Goal: Transaction & Acquisition: Purchase product/service

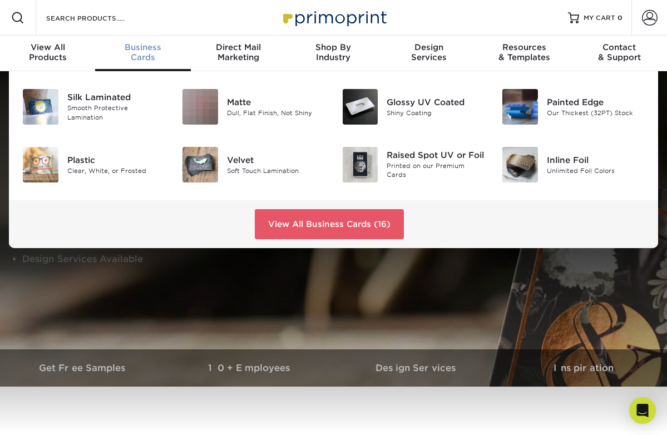
click at [147, 53] on div "Business Cards" at bounding box center [142, 52] width 95 height 20
click at [250, 110] on div "Dull, Flat Finish, Not Shiny" at bounding box center [276, 112] width 98 height 9
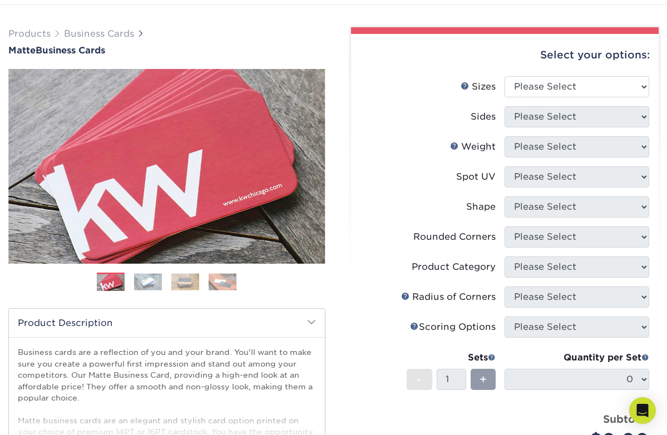
scroll to position [65, 0]
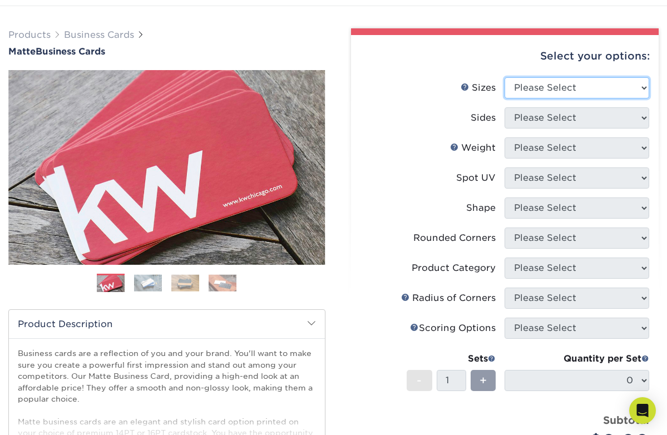
select select "2.00x3.50"
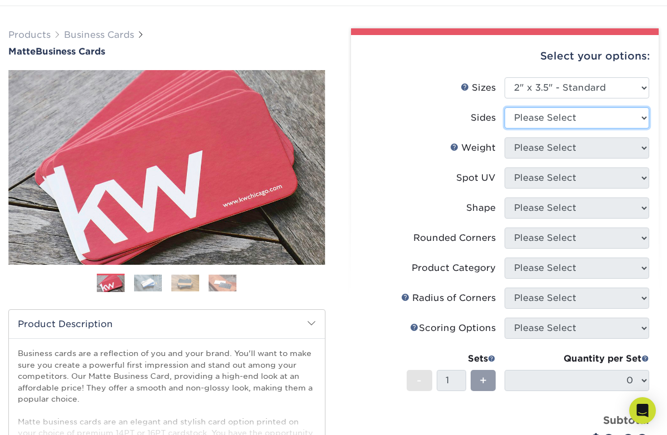
select select "32d3c223-f82c-492b-b915-ba065a00862f"
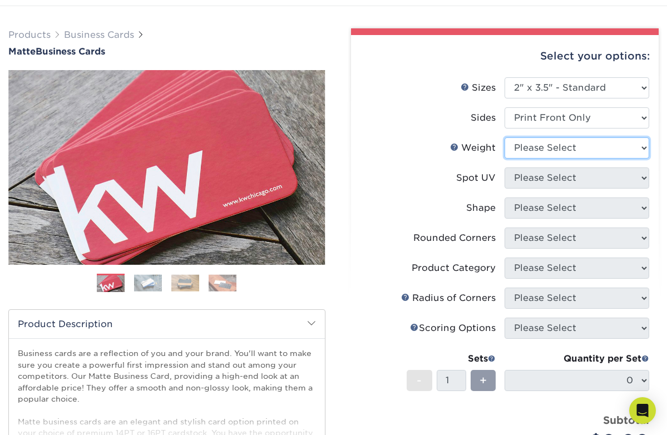
select select "14PT"
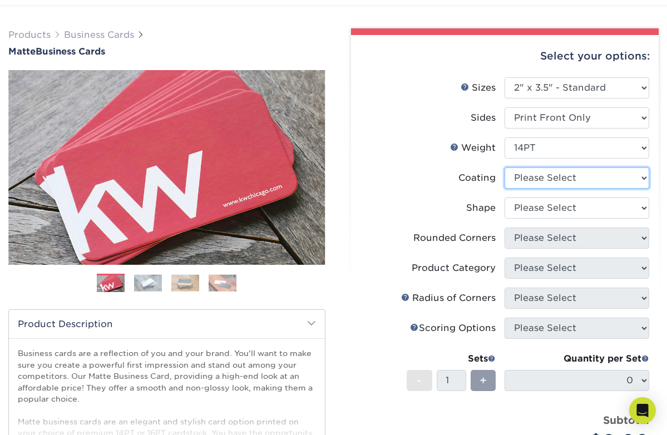
select select "121bb7b5-3b4d-429f-bd8d-bbf80e953313"
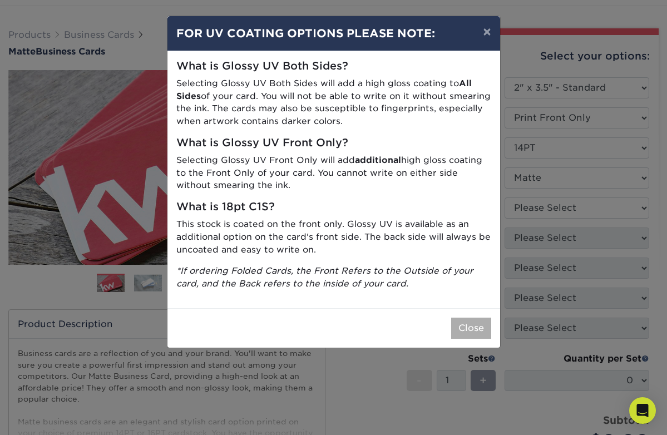
click at [476, 322] on button "Close" at bounding box center [471, 328] width 40 height 21
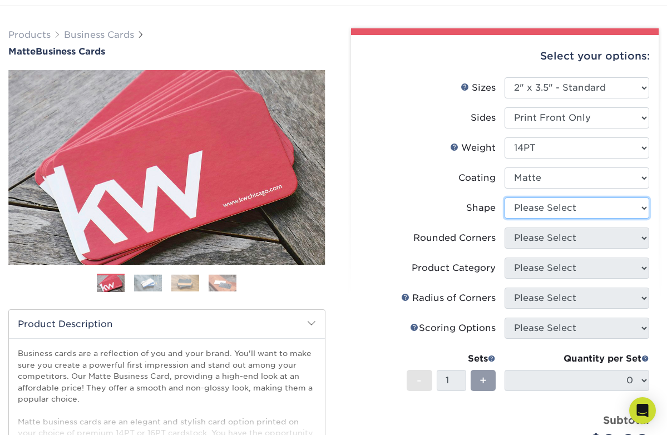
select select "standard"
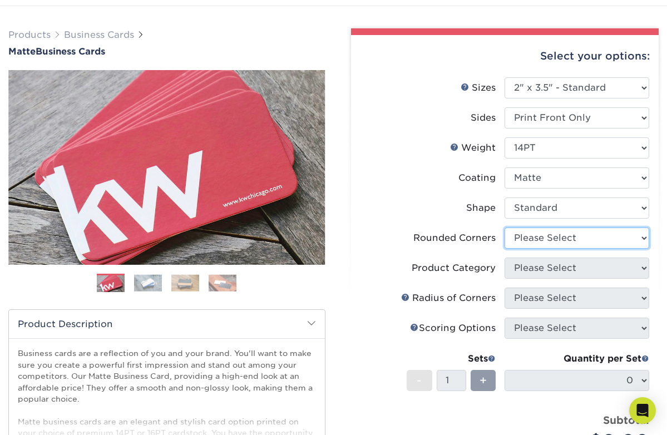
select select "0"
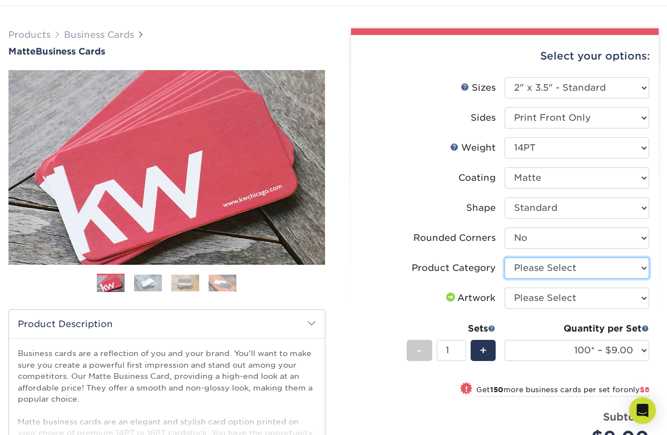
select select "3b5148f1-0588-4f88-a218-97bcfdce65c1"
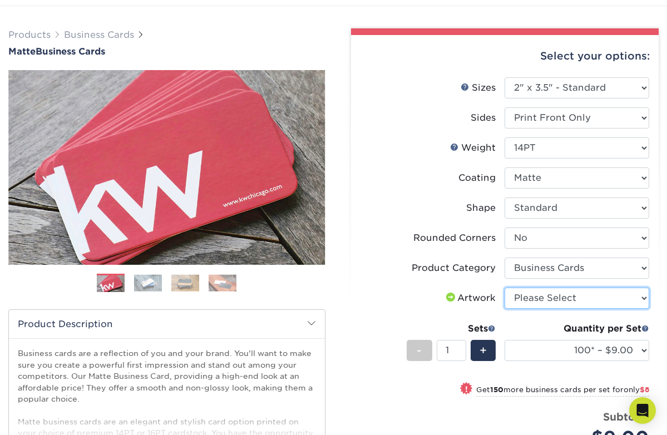
select select "upload"
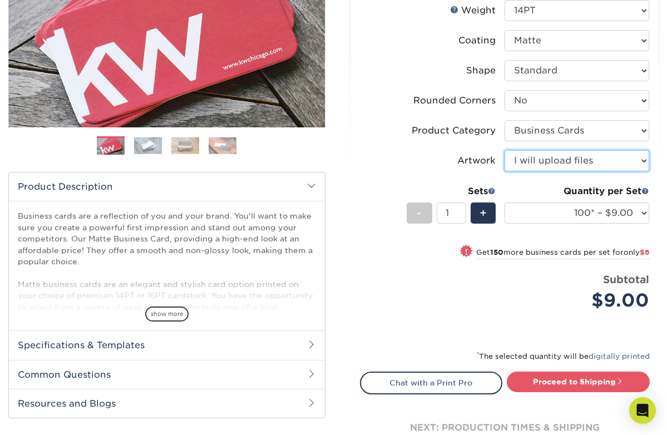
scroll to position [204, 0]
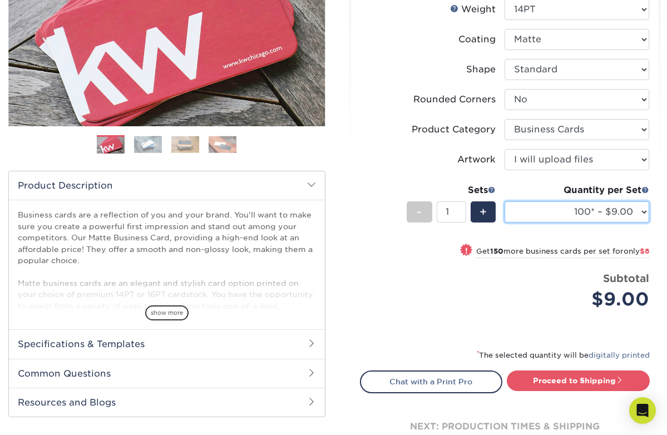
select select "250* – $17.00"
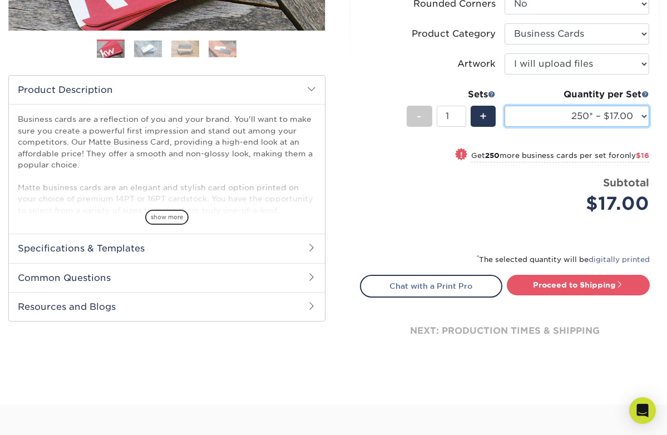
scroll to position [304, 0]
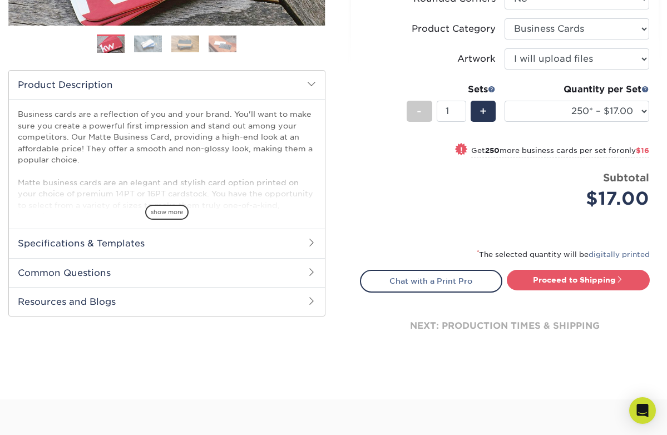
click at [304, 244] on h2 "Specifications & Templates" at bounding box center [167, 243] width 316 height 29
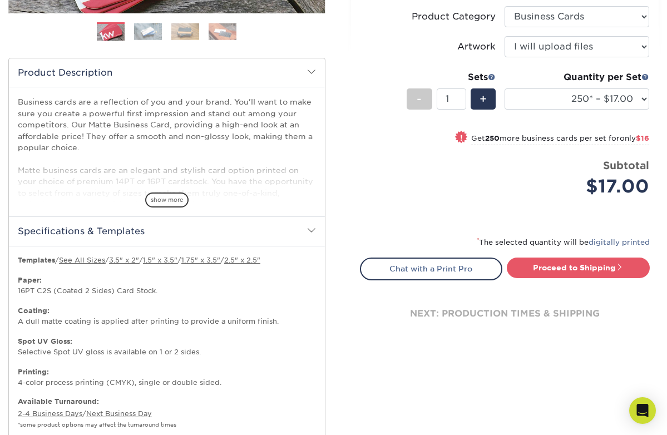
scroll to position [320, 0]
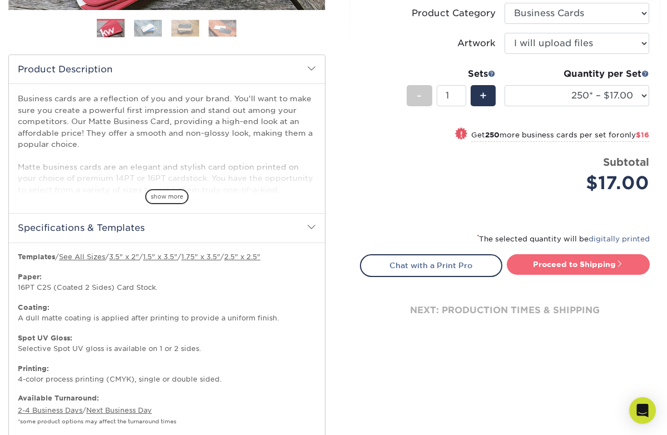
click at [557, 263] on link "Proceed to Shipping" at bounding box center [578, 264] width 143 height 20
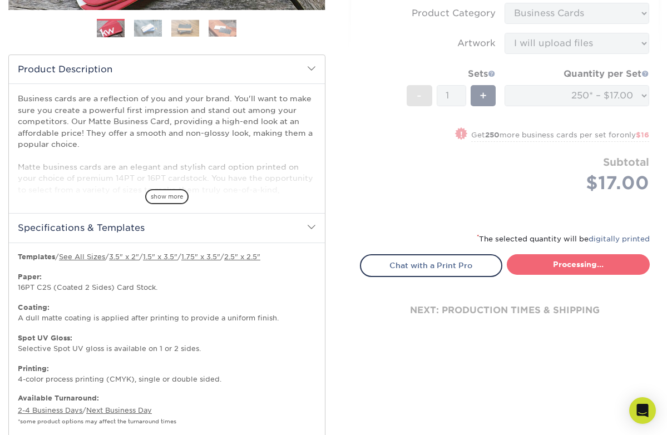
type input "Set 1"
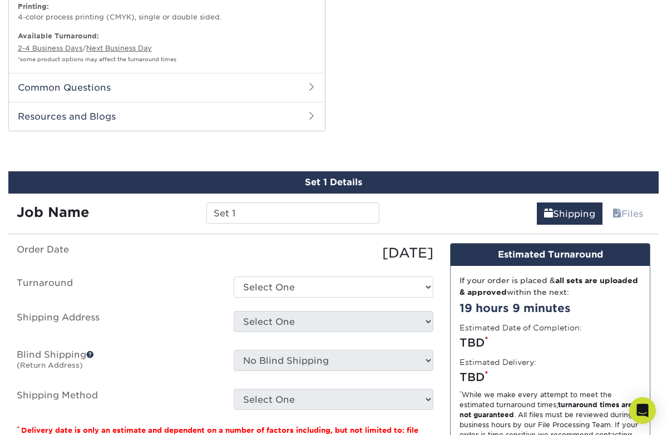
scroll to position [755, 0]
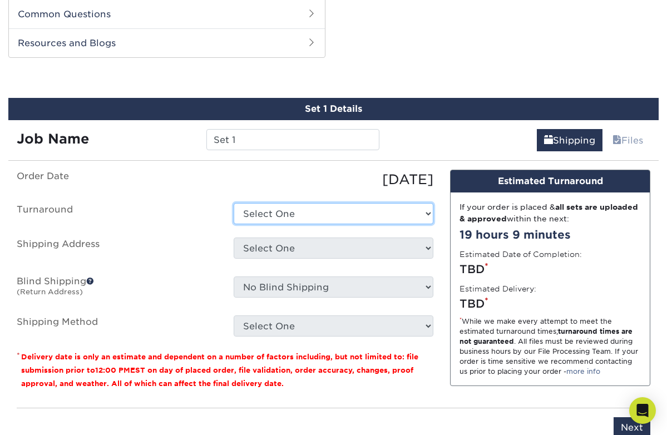
select select "b8e0e1d5-dfa4-4053-bdef-d8c7c50a5676"
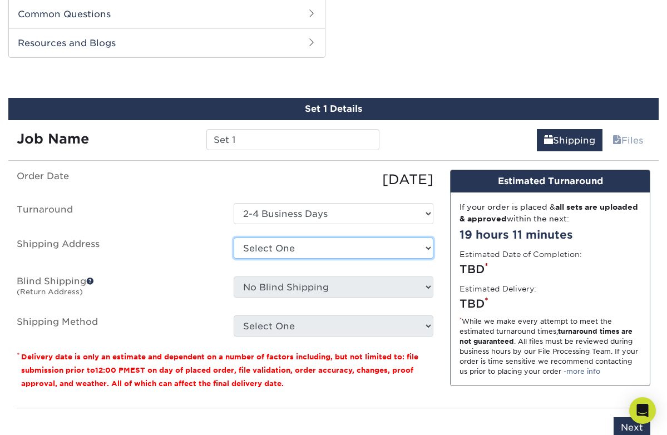
select select "newaddress"
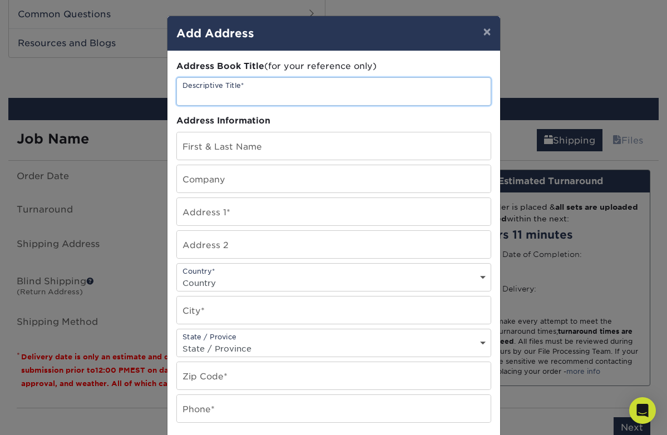
click at [249, 94] on input "text" at bounding box center [334, 91] width 314 height 27
click at [183, 97] on input "[PERSON_NAME]" at bounding box center [334, 91] width 314 height 27
type input "ImagineLeaders - [PERSON_NAME]"
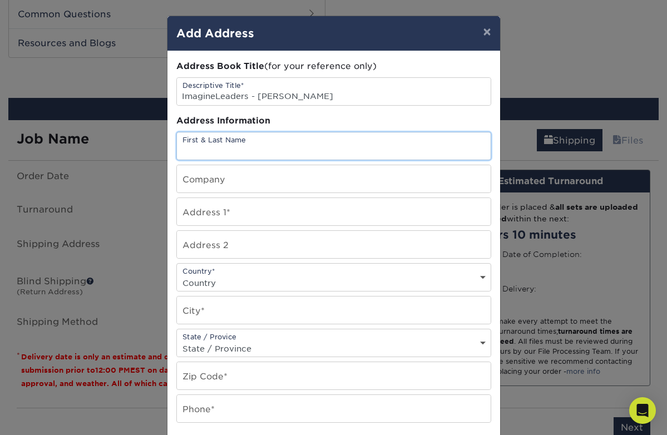
type input "s"
type input "[PERSON_NAME]"
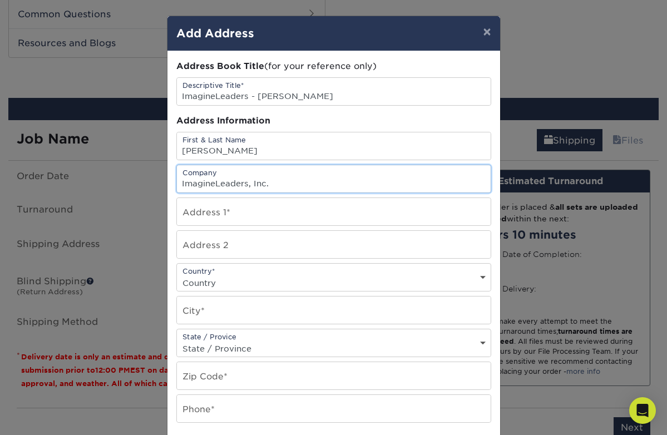
type input "ImagineLeaders, Inc."
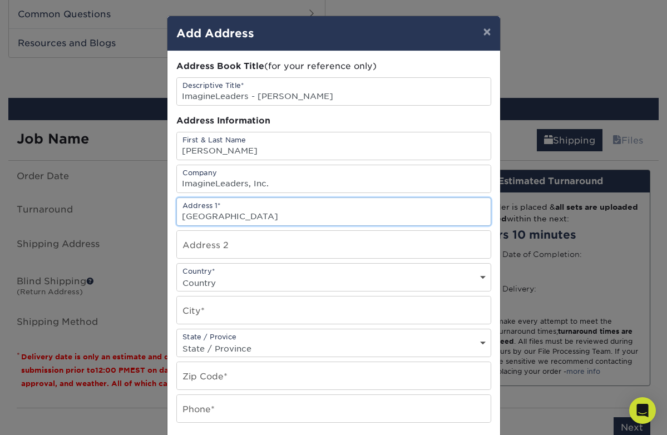
type input "[GEOGRAPHIC_DATA]"
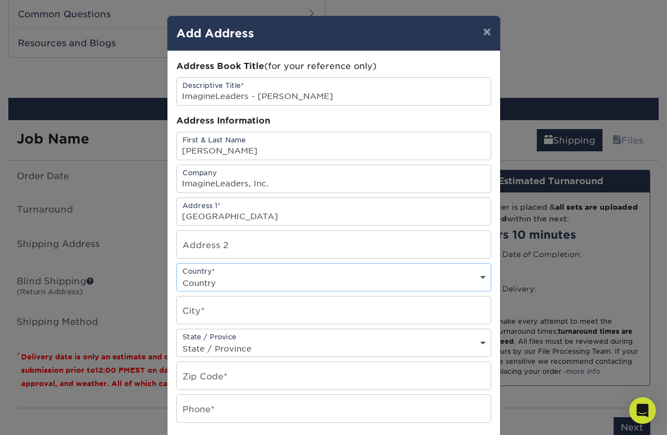
select select "US"
type input "New Caney"
select select "[GEOGRAPHIC_DATA]"
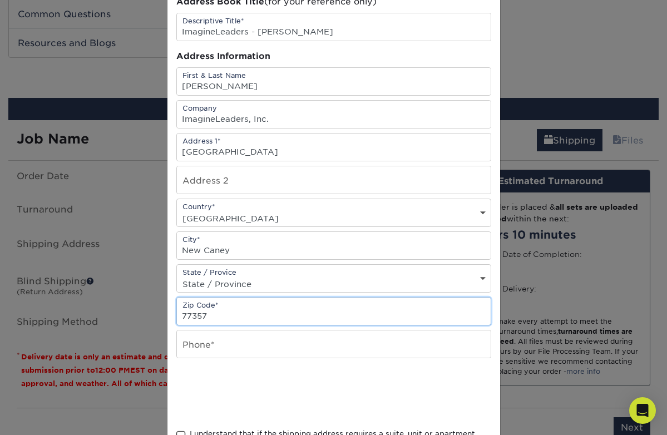
scroll to position [71, 0]
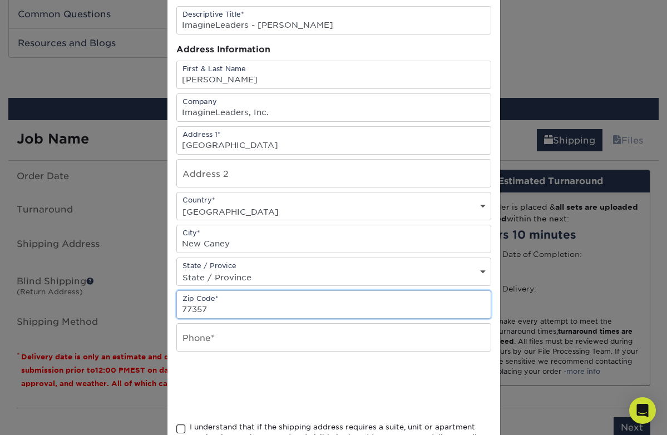
type input "77357"
type input "7138821955"
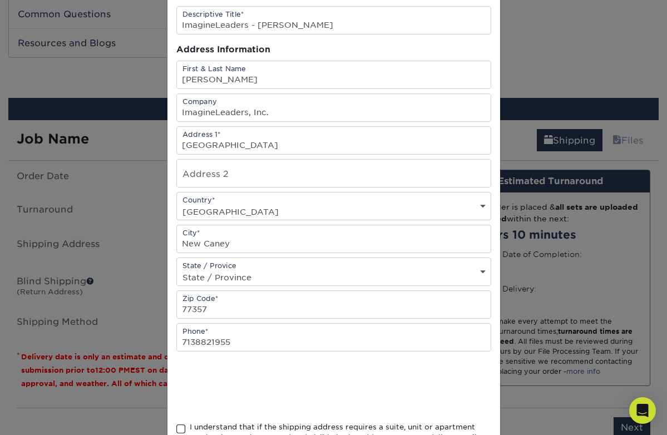
click at [196, 345] on input "7138821955" at bounding box center [334, 337] width 314 height 27
click at [213, 344] on input "713-8821955" at bounding box center [334, 337] width 314 height 27
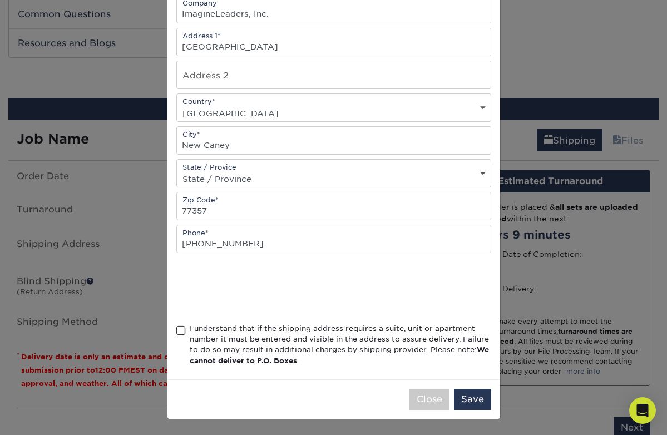
scroll to position [172, 0]
type input "[PHONE_NUMBER]"
click at [180, 331] on span at bounding box center [180, 330] width 9 height 11
click at [0, 0] on input "I understand that if the shipping address requires a suite, unit or apartment n…" at bounding box center [0, 0] width 0 height 0
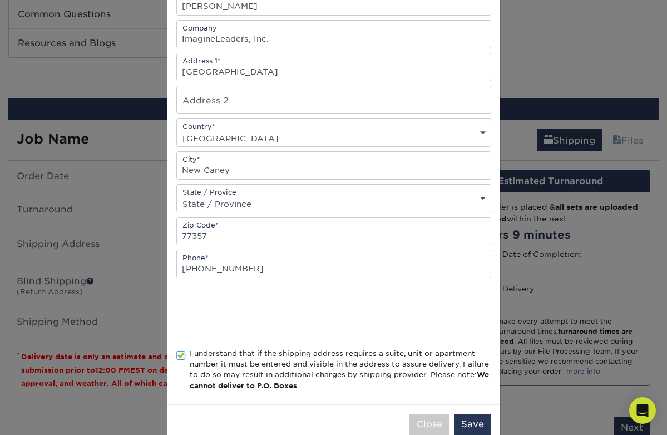
scroll to position [146, 0]
click at [471, 426] on button "Save" at bounding box center [472, 423] width 37 height 21
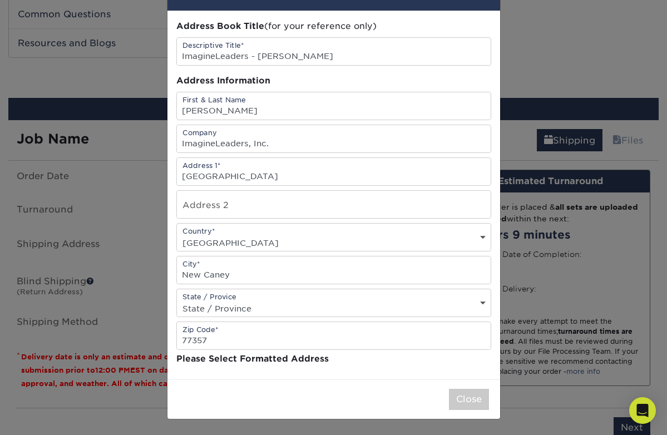
scroll to position [0, 0]
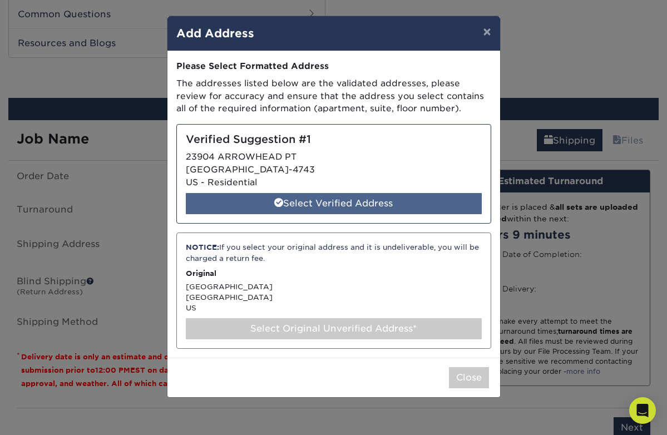
click at [350, 202] on div "Select Verified Address" at bounding box center [334, 203] width 296 height 21
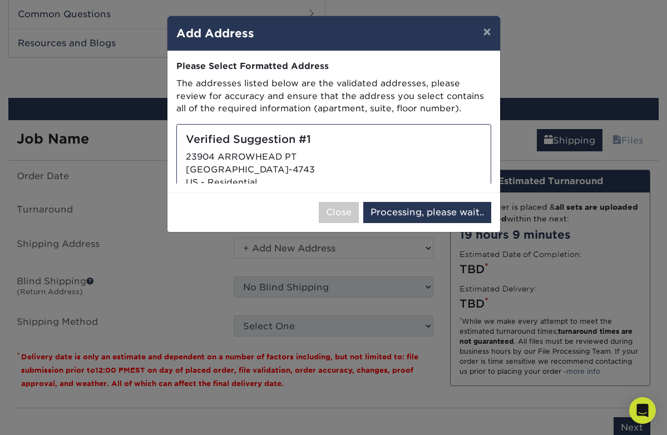
select select "286013"
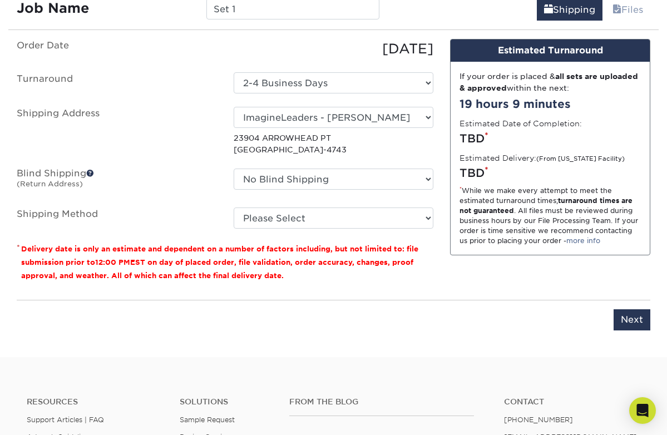
scroll to position [888, 0]
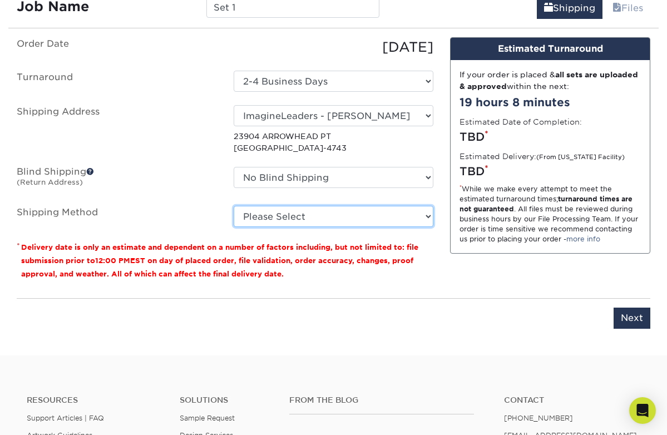
select select "03"
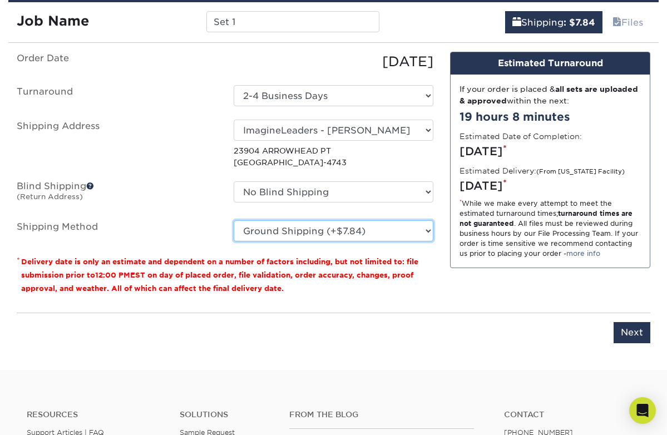
scroll to position [872, 0]
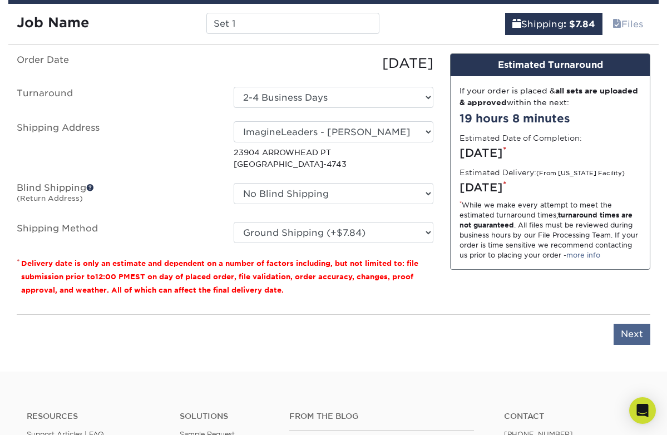
click at [637, 332] on input "Next" at bounding box center [632, 334] width 37 height 21
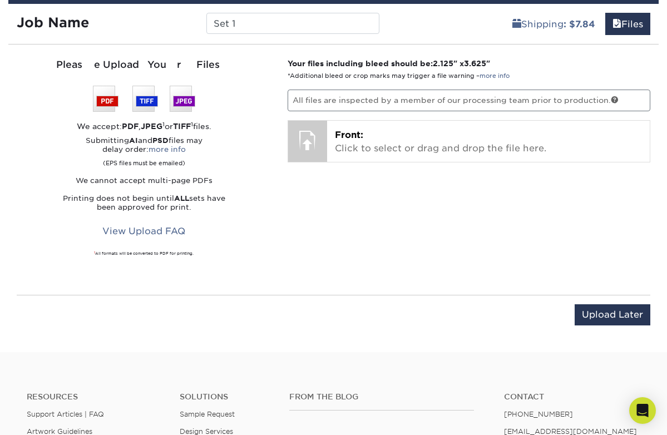
scroll to position [869, 0]
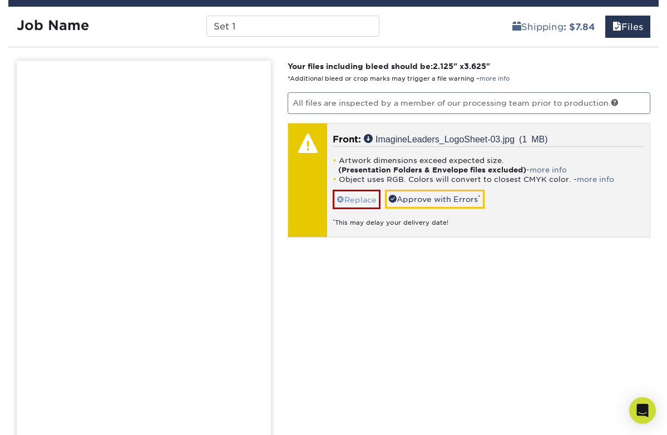
click at [362, 196] on link "Replace" at bounding box center [357, 199] width 48 height 19
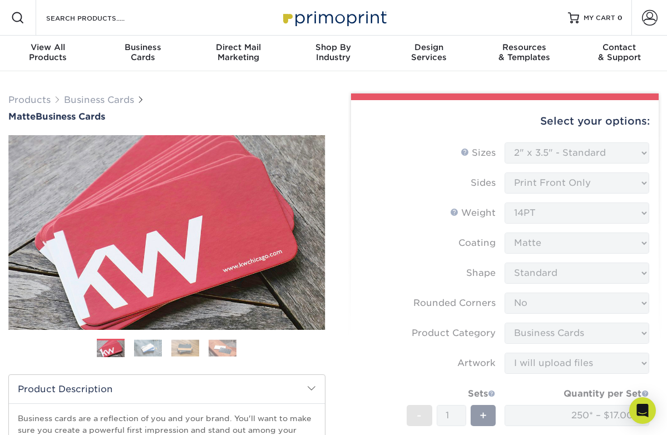
scroll to position [0, 0]
